Goal: Task Accomplishment & Management: Use online tool/utility

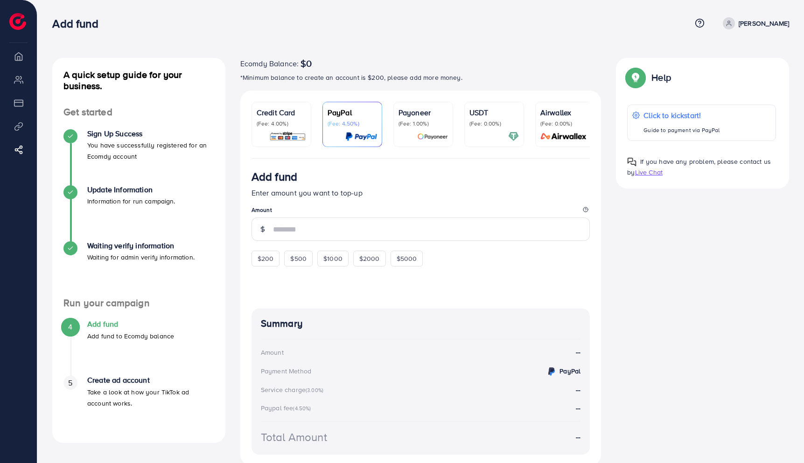
click at [20, 63] on li "Overview" at bounding box center [18, 56] width 37 height 19
click at [18, 61] on li "Overview" at bounding box center [18, 56] width 37 height 19
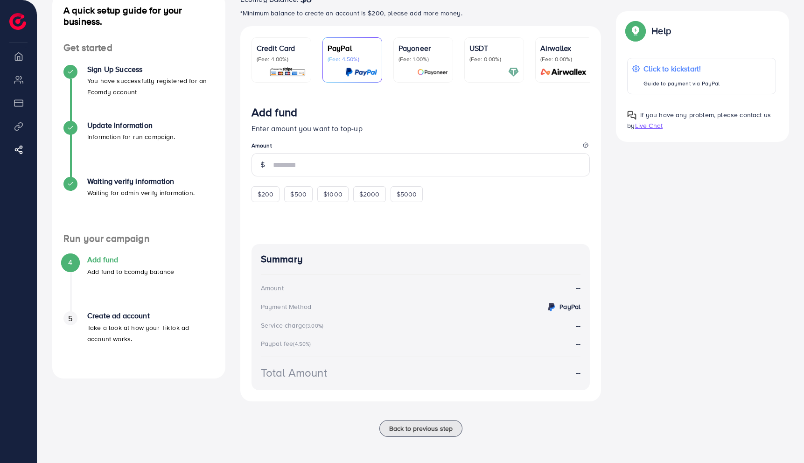
click at [127, 315] on h4 "Create ad account" at bounding box center [150, 315] width 127 height 9
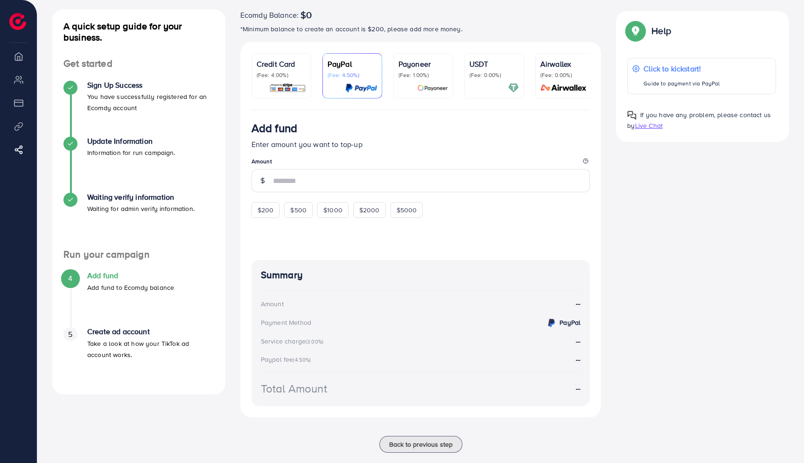
scroll to position [0, 0]
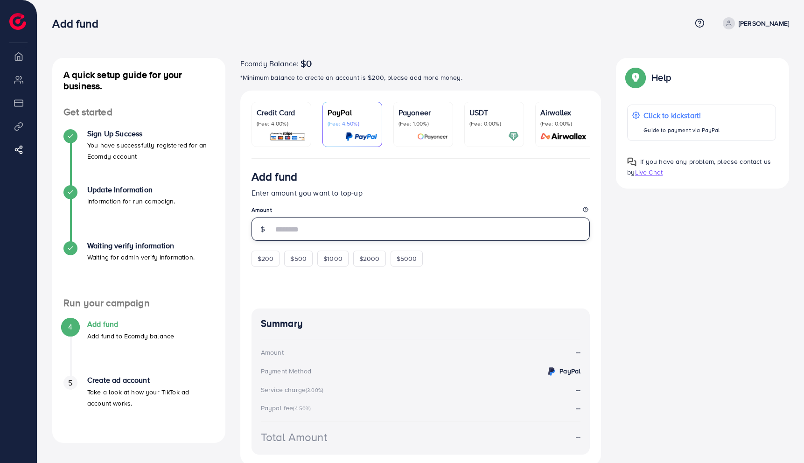
click at [302, 237] on input "number" at bounding box center [431, 228] width 317 height 23
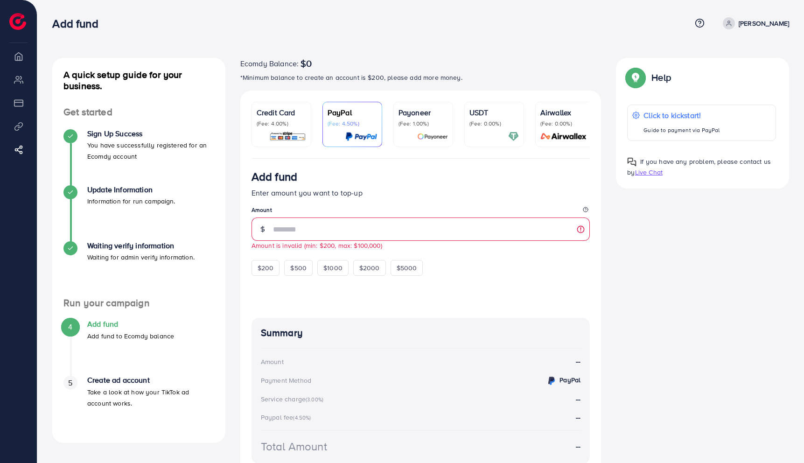
click at [412, 297] on div at bounding box center [421, 291] width 339 height 30
click at [264, 273] on span "$200" at bounding box center [266, 267] width 16 height 9
type input "***"
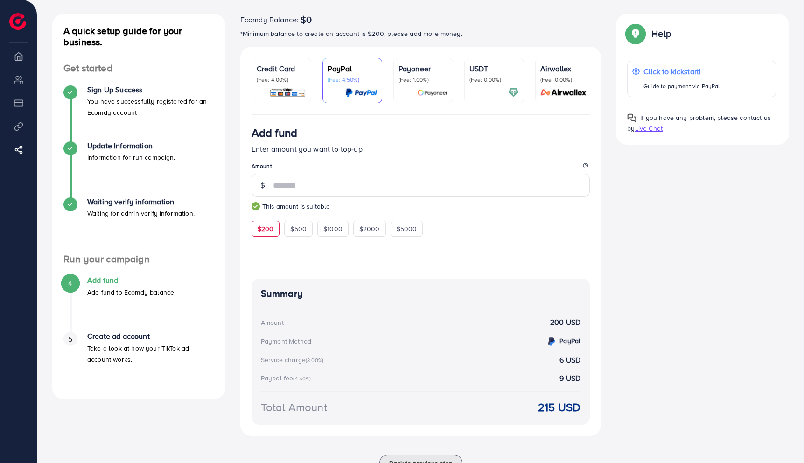
scroll to position [81, 0]
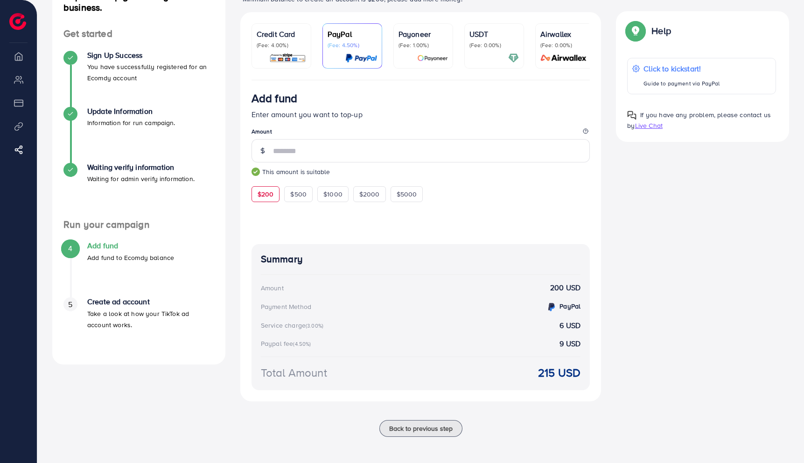
click at [25, 78] on li "My ad accounts" at bounding box center [18, 79] width 37 height 19
click at [21, 82] on li "My ad accounts" at bounding box center [18, 79] width 37 height 19
